Goal: Complete application form: Complete application form

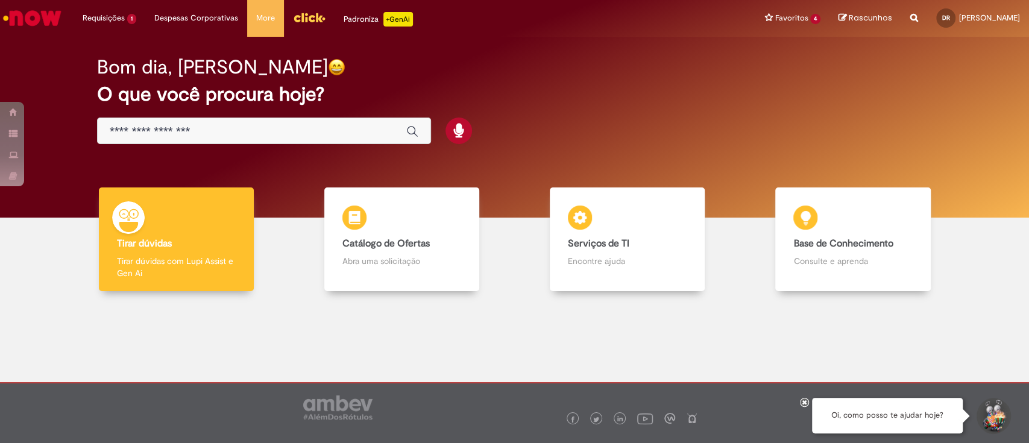
click at [232, 138] on div "Global" at bounding box center [264, 131] width 334 height 27
click at [230, 130] on input "Basta digitar aqui" at bounding box center [252, 132] width 284 height 14
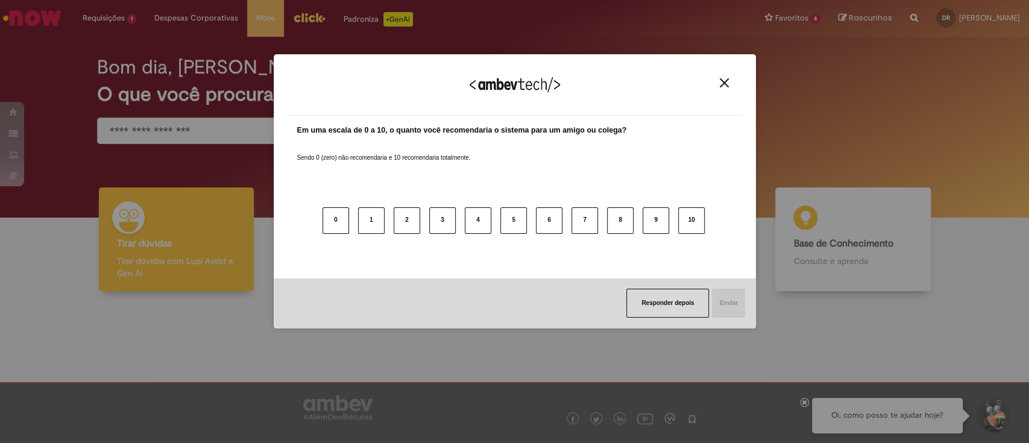
click at [111, 25] on div "Agradecemos seu feedback! Em uma escala de 0 a 10, o quanto você recomendaria o…" at bounding box center [514, 221] width 1029 height 443
click at [108, 20] on div "Agradecemos seu feedback! Em uma escala de 0 a 10, o quanto você recomendaria o…" at bounding box center [514, 221] width 1029 height 443
click at [724, 74] on div "Agradecemos seu feedback!" at bounding box center [514, 92] width 453 height 47
click at [723, 81] on img "Close" at bounding box center [724, 82] width 9 height 9
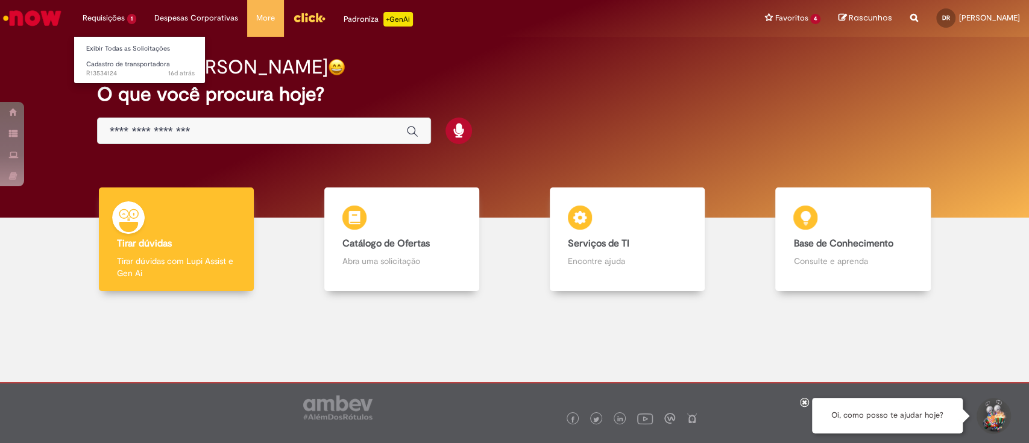
click at [96, 13] on li "Requisições 1 Exibir Todas as Solicitações Cadastro de transportadora 16d atrás…" at bounding box center [110, 18] width 72 height 36
click at [115, 68] on span "Cadastro de transportadora" at bounding box center [128, 64] width 84 height 9
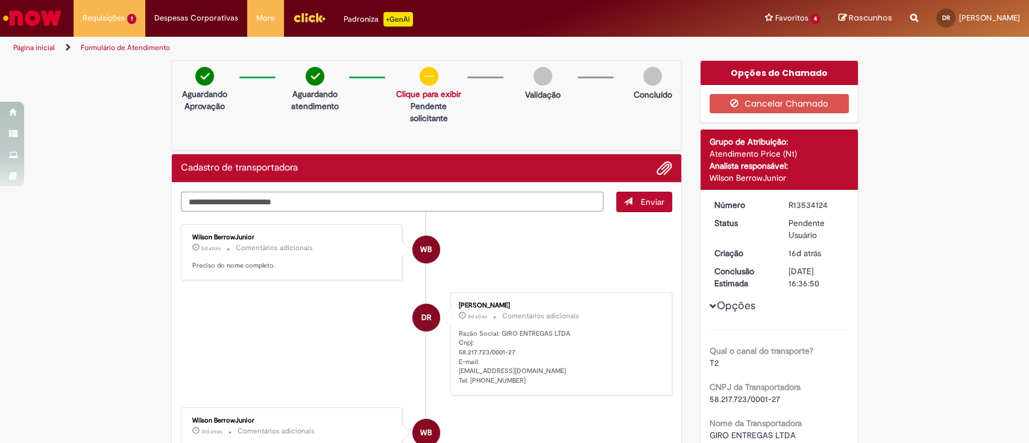
click at [303, 200] on textarea "Digite sua mensagem aqui..." at bounding box center [392, 202] width 423 height 20
click at [293, 205] on textarea "Digite sua mensagem aqui..." at bounding box center [392, 202] width 423 height 20
type textarea "**********"
click at [633, 201] on button "Enviar" at bounding box center [644, 202] width 56 height 20
